Goal: Task Accomplishment & Management: Manage account settings

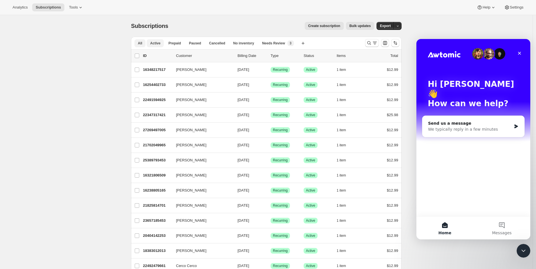
click at [154, 43] on span "Active" at bounding box center [155, 43] width 10 height 5
click at [518, 52] on icon "Close" at bounding box center [519, 53] width 5 height 5
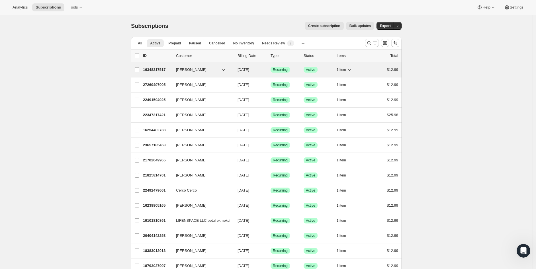
click at [314, 69] on span "Active" at bounding box center [310, 69] width 9 height 5
